Goal: Task Accomplishment & Management: Manage account settings

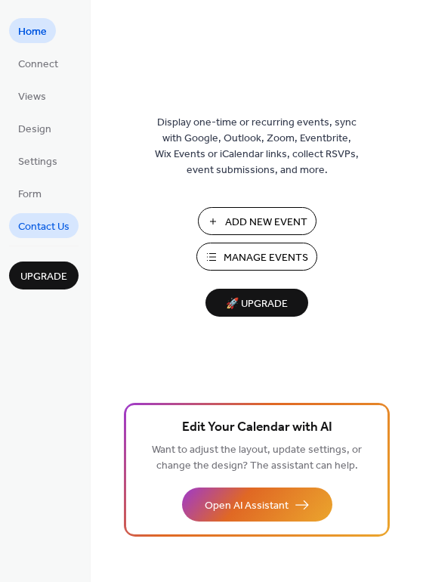
click at [40, 234] on span "Contact Us" at bounding box center [43, 227] width 51 height 16
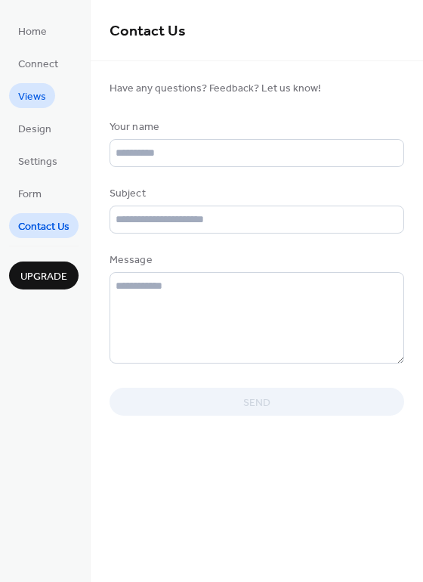
click at [30, 97] on span "Views" at bounding box center [32, 97] width 28 height 16
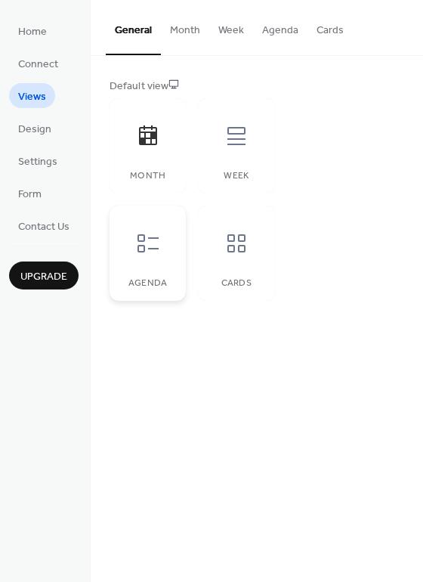
click at [172, 247] on div "Agenda" at bounding box center [148, 253] width 76 height 95
click at [226, 273] on div "Cards" at bounding box center [236, 253] width 76 height 95
click at [226, 142] on icon at bounding box center [236, 136] width 24 height 24
click at [233, 25] on button "Week" at bounding box center [231, 27] width 44 height 54
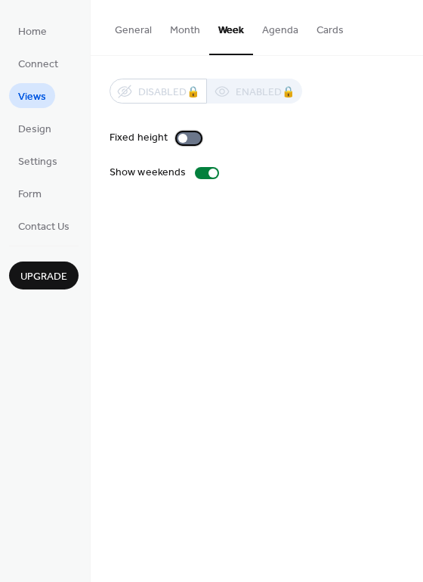
click at [185, 141] on div at bounding box center [189, 138] width 24 height 12
click at [276, 45] on button "Agenda" at bounding box center [280, 27] width 54 height 54
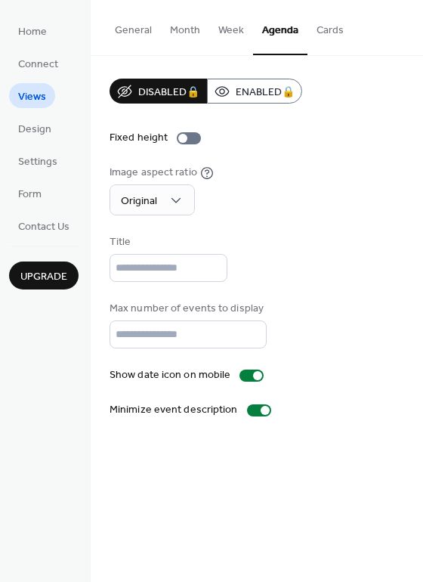
click at [328, 31] on button "Cards" at bounding box center [330, 27] width 45 height 54
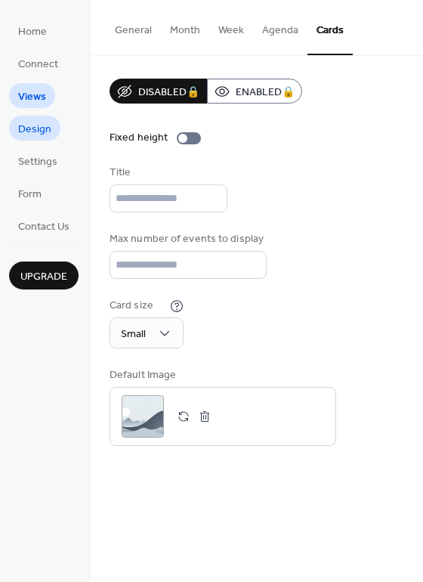
click at [43, 128] on span "Design" at bounding box center [34, 130] width 33 height 16
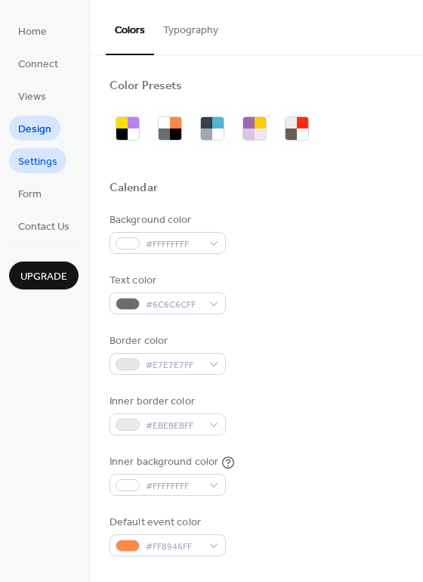
click at [46, 158] on span "Settings" at bounding box center [37, 162] width 39 height 16
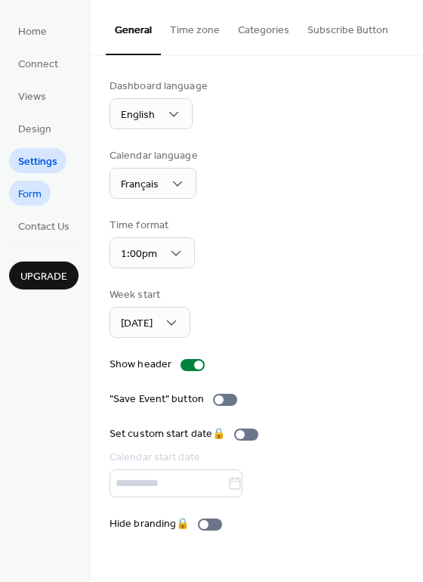
click at [39, 196] on span "Form" at bounding box center [29, 195] width 23 height 16
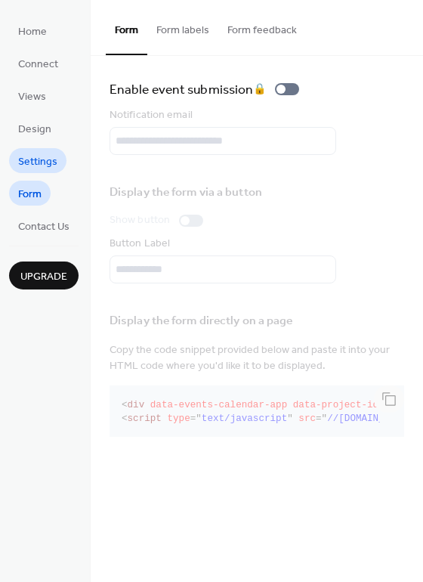
click at [46, 157] on span "Settings" at bounding box center [37, 162] width 39 height 16
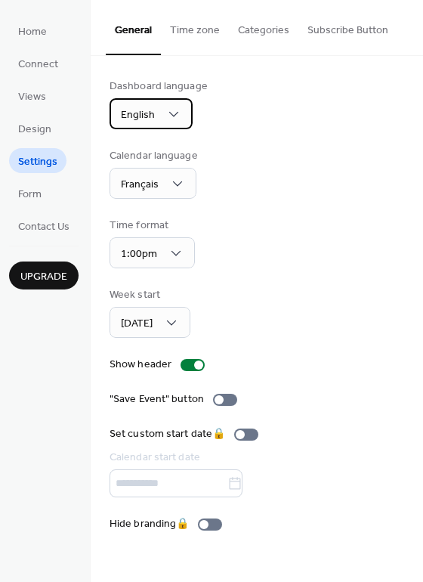
click at [129, 125] on div "English" at bounding box center [151, 113] width 83 height 31
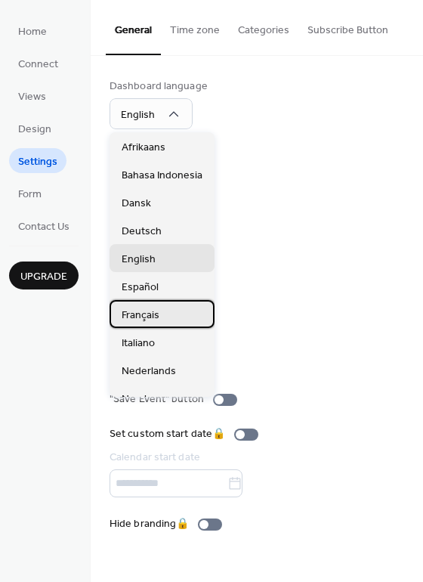
click at [135, 311] on span "Français" at bounding box center [141, 316] width 38 height 16
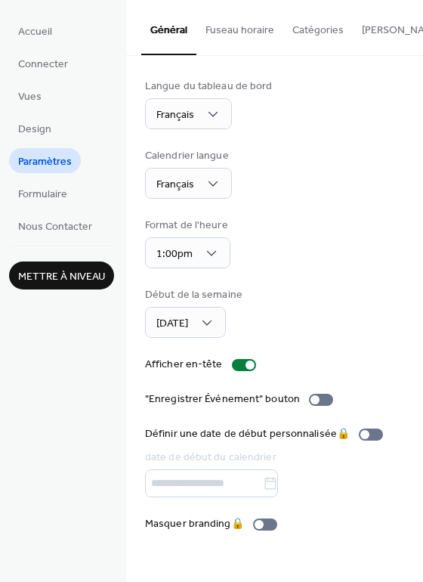
click at [258, 184] on div "Calendrier langue Français" at bounding box center [274, 173] width 259 height 51
click at [33, 132] on span "Design" at bounding box center [34, 130] width 33 height 16
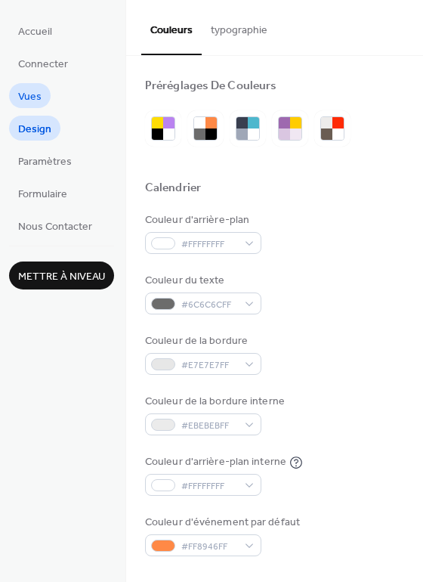
click at [36, 102] on span "Vues" at bounding box center [29, 97] width 23 height 16
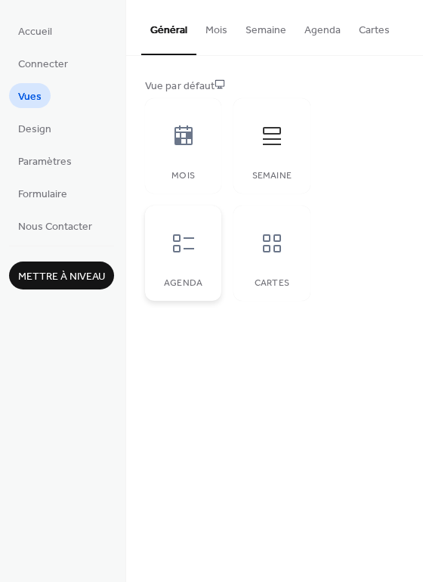
click at [207, 268] on div "Agenda" at bounding box center [183, 253] width 76 height 95
click at [335, 18] on button "Agenda" at bounding box center [323, 27] width 54 height 54
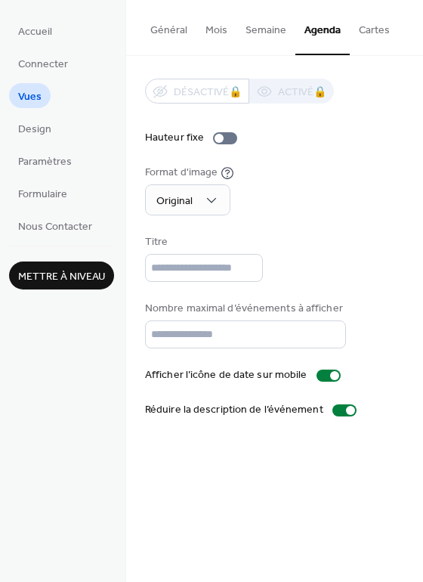
click at [366, 27] on button "Cartes" at bounding box center [374, 27] width 49 height 54
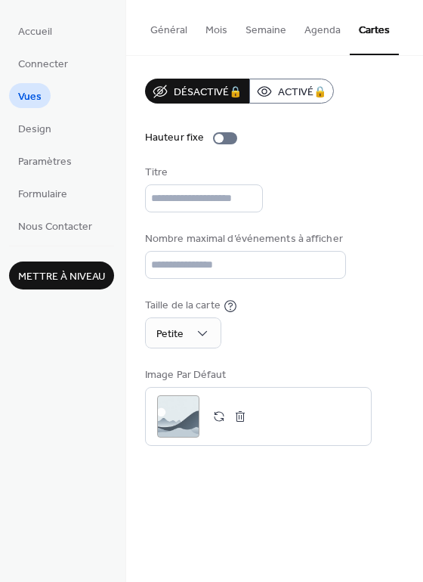
click at [314, 32] on button "Agenda" at bounding box center [323, 27] width 54 height 54
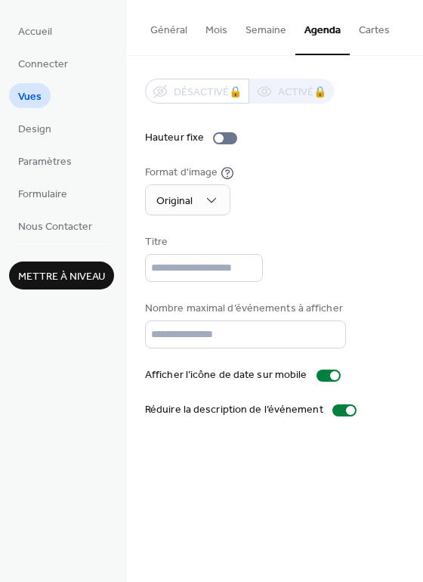
click at [263, 25] on button "Semaine" at bounding box center [266, 27] width 59 height 54
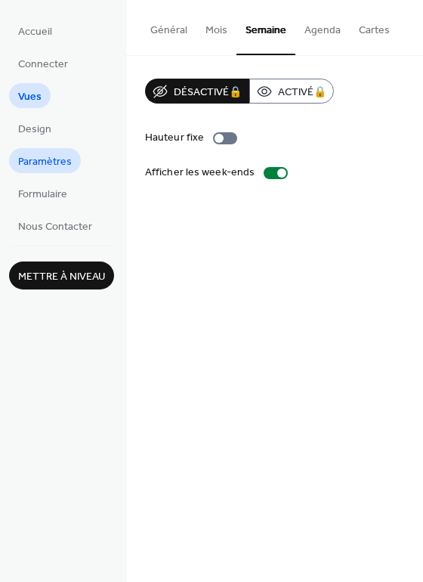
click at [63, 154] on span "Paramètres" at bounding box center [45, 162] width 54 height 16
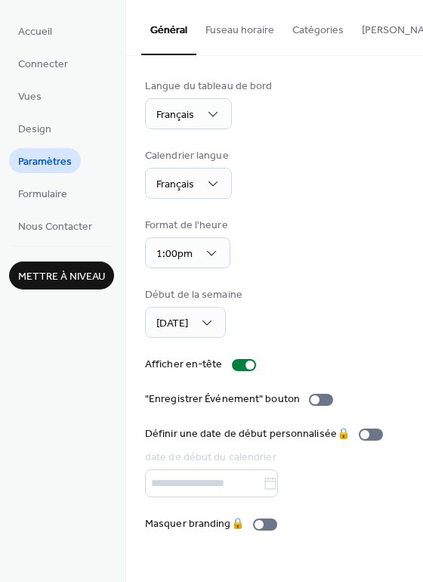
click at [79, 271] on span "Mettre à niveau" at bounding box center [61, 277] width 87 height 16
